Goal: Transaction & Acquisition: Subscribe to service/newsletter

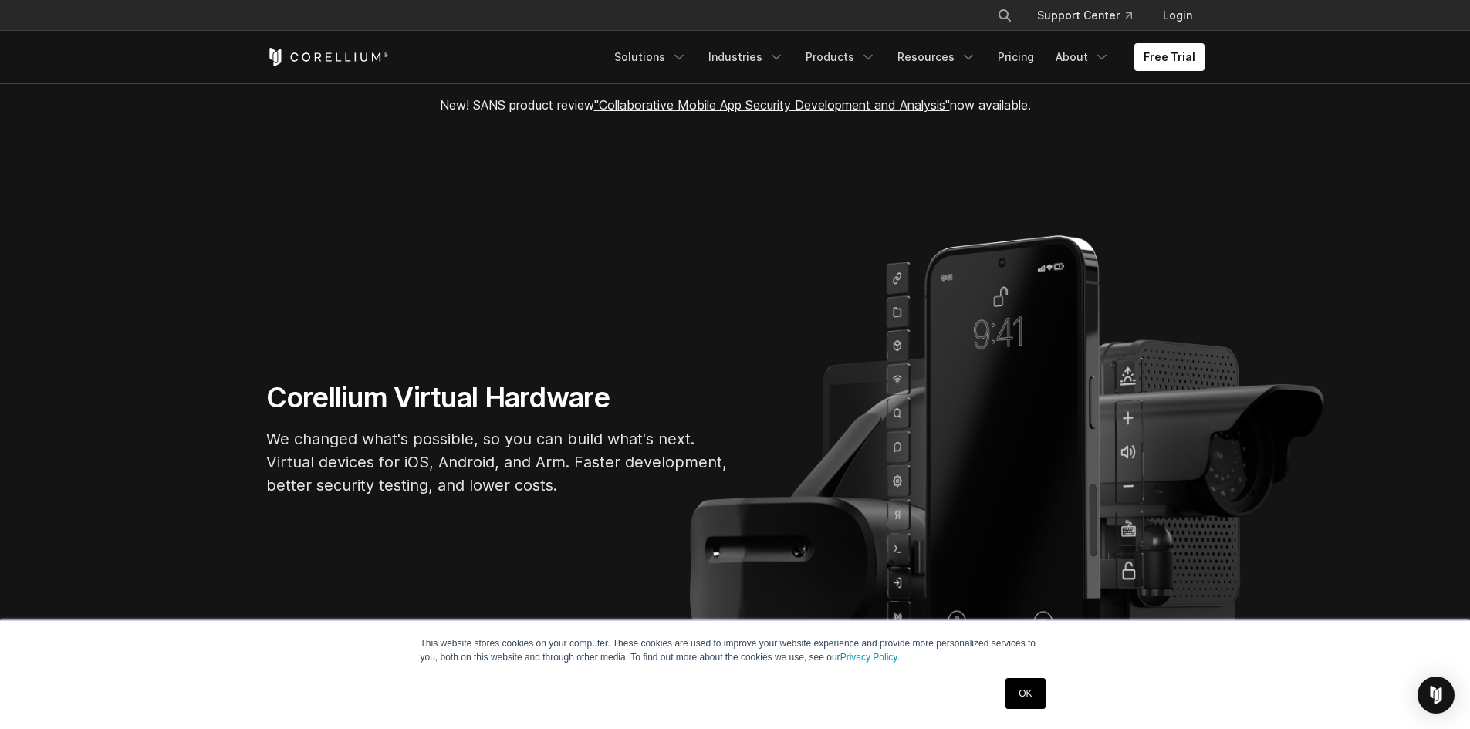
click at [990, 692] on div "OK" at bounding box center [707, 694] width 685 height 40
click at [1011, 692] on link "OK" at bounding box center [1025, 694] width 39 height 31
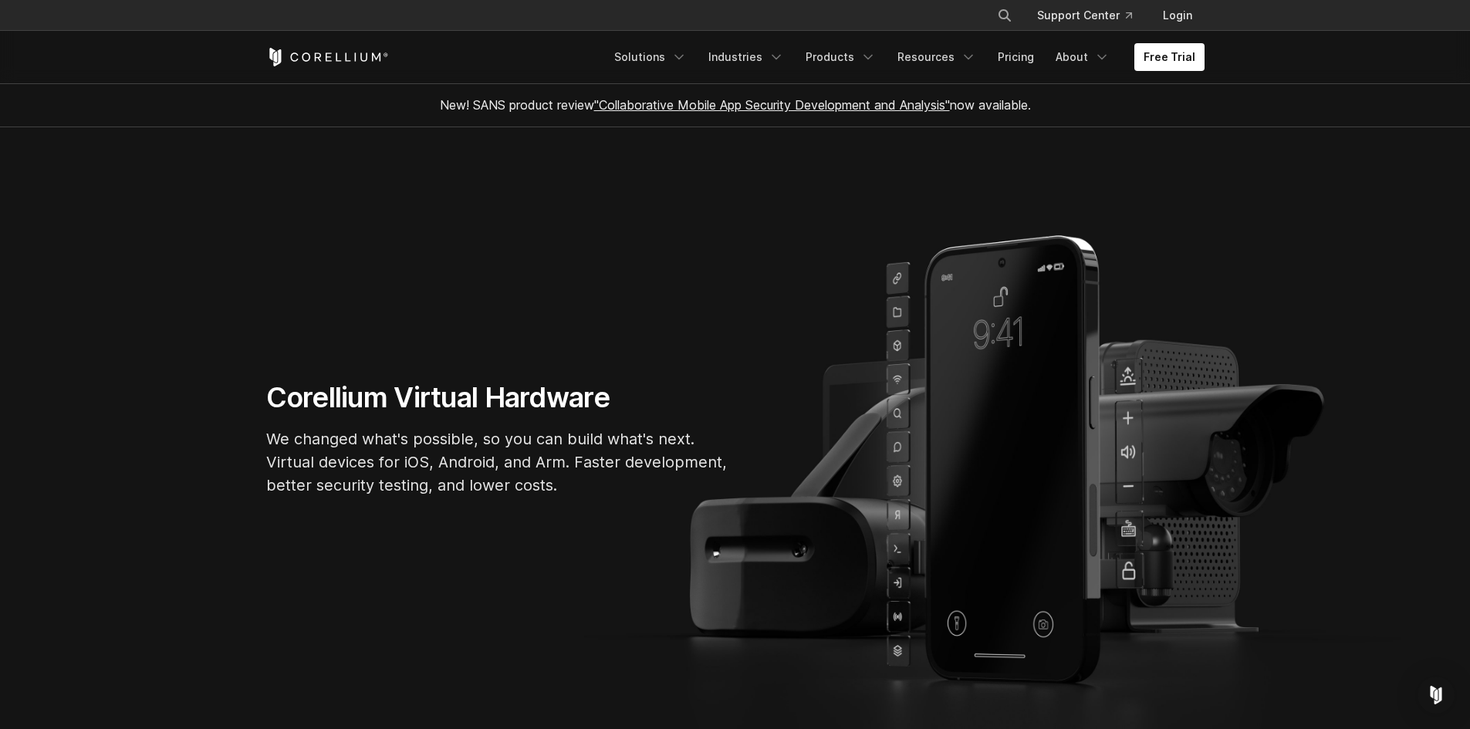
click at [1050, 325] on section "Corellium Virtual Hardware We changed what's possible, so you can build what's …" at bounding box center [735, 444] width 1470 height 635
click at [1036, 294] on section "Corellium Virtual Hardware We changed what's possible, so you can build what's …" at bounding box center [735, 444] width 1470 height 635
click at [1034, 247] on section "Corellium Virtual Hardware We changed what's possible, so you can build what's …" at bounding box center [735, 444] width 1470 height 635
click at [1181, 46] on link "Free Trial" at bounding box center [1170, 57] width 70 height 28
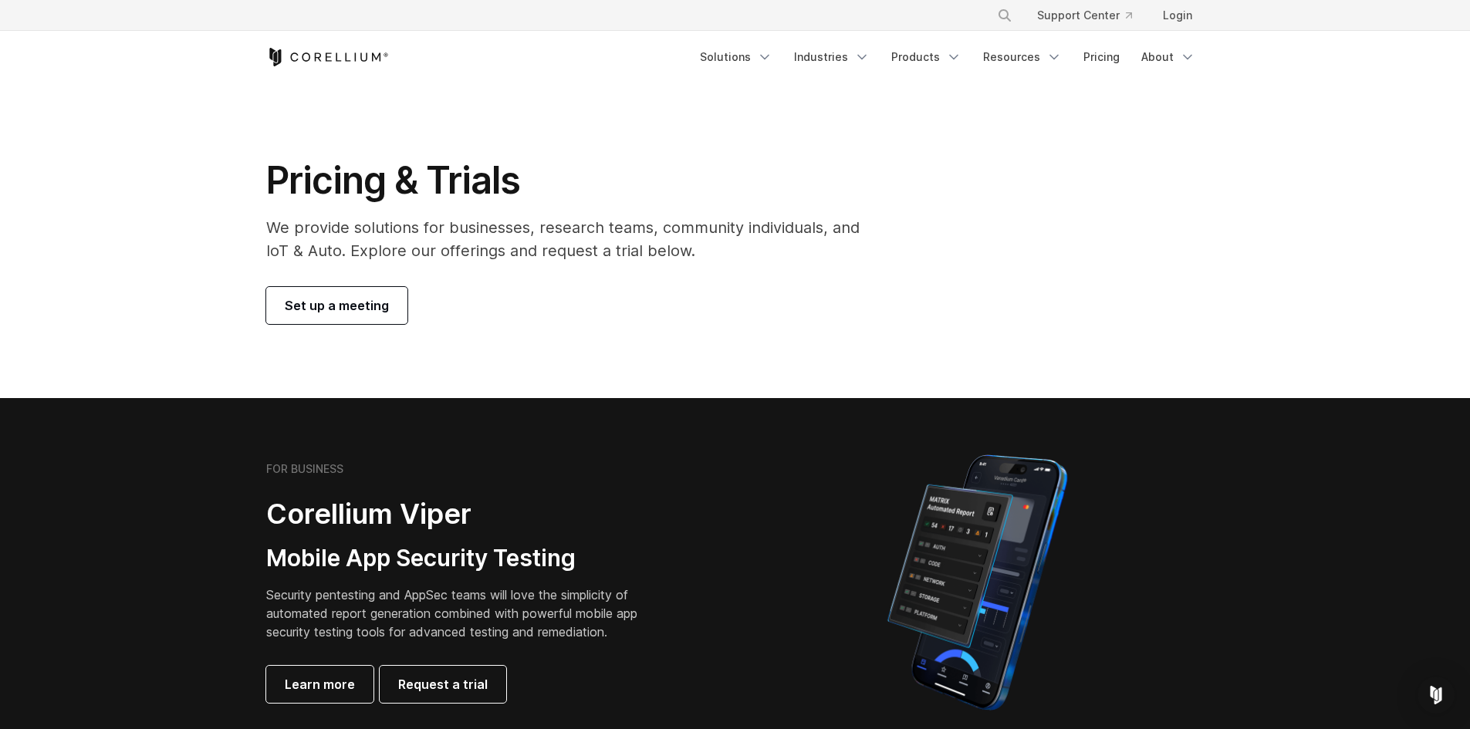
click at [496, 516] on h2 "Corellium Viper" at bounding box center [463, 514] width 395 height 35
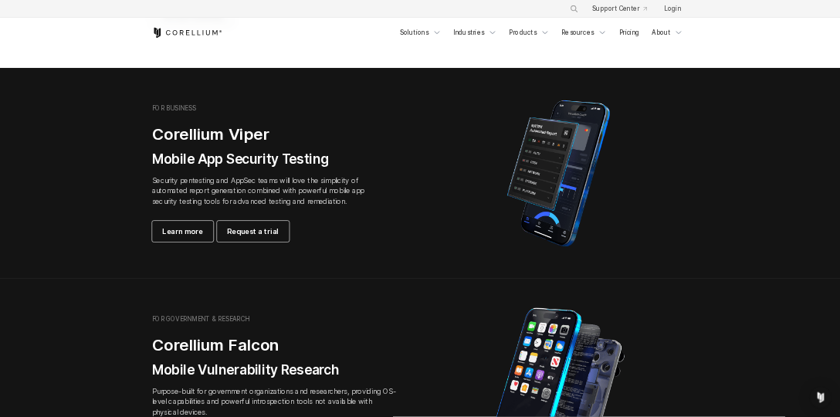
scroll to position [309, 0]
